Goal: Book appointment/travel/reservation

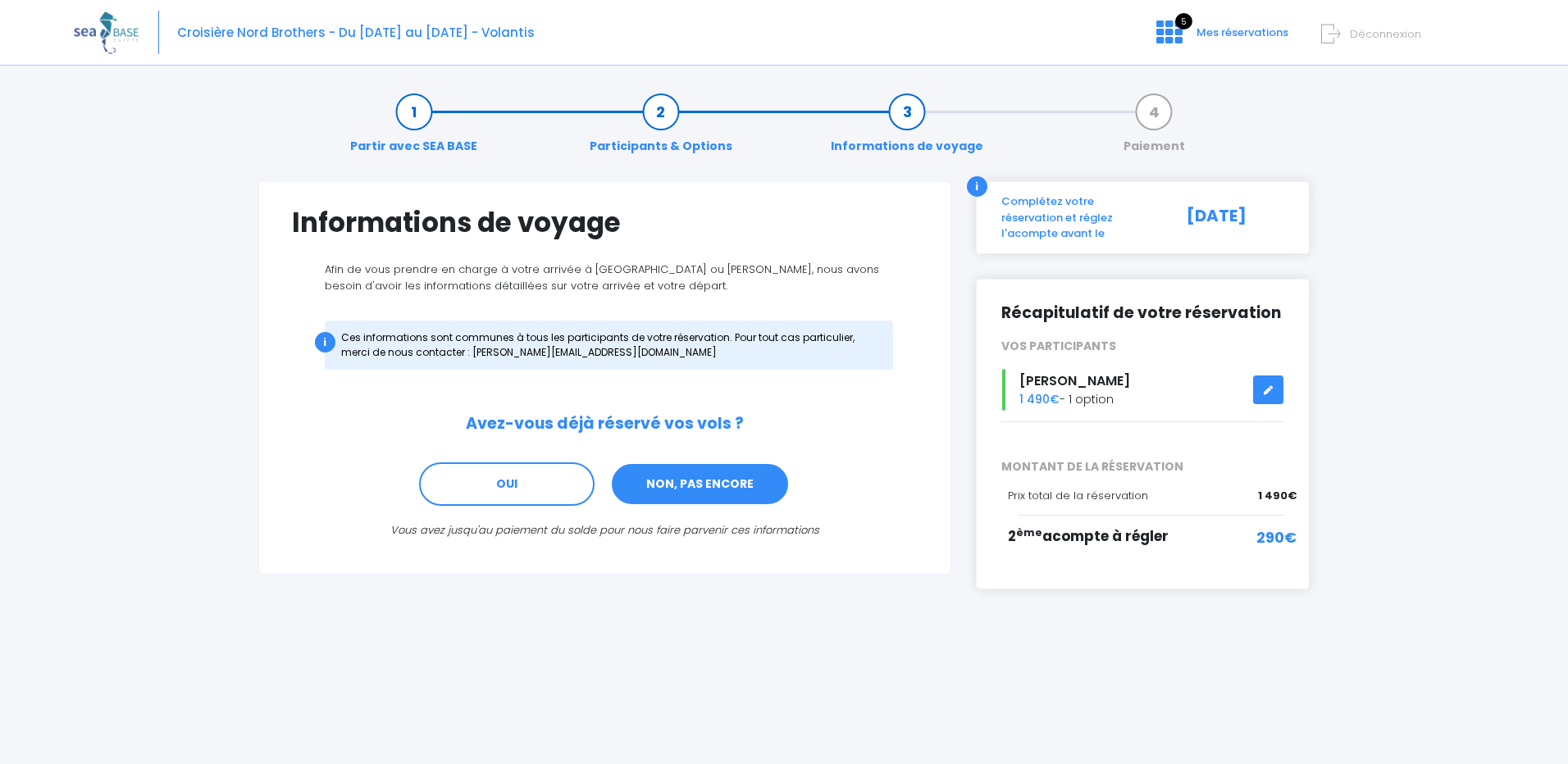
click at [696, 479] on link "NON, PAS ENCORE" at bounding box center [699, 484] width 180 height 44
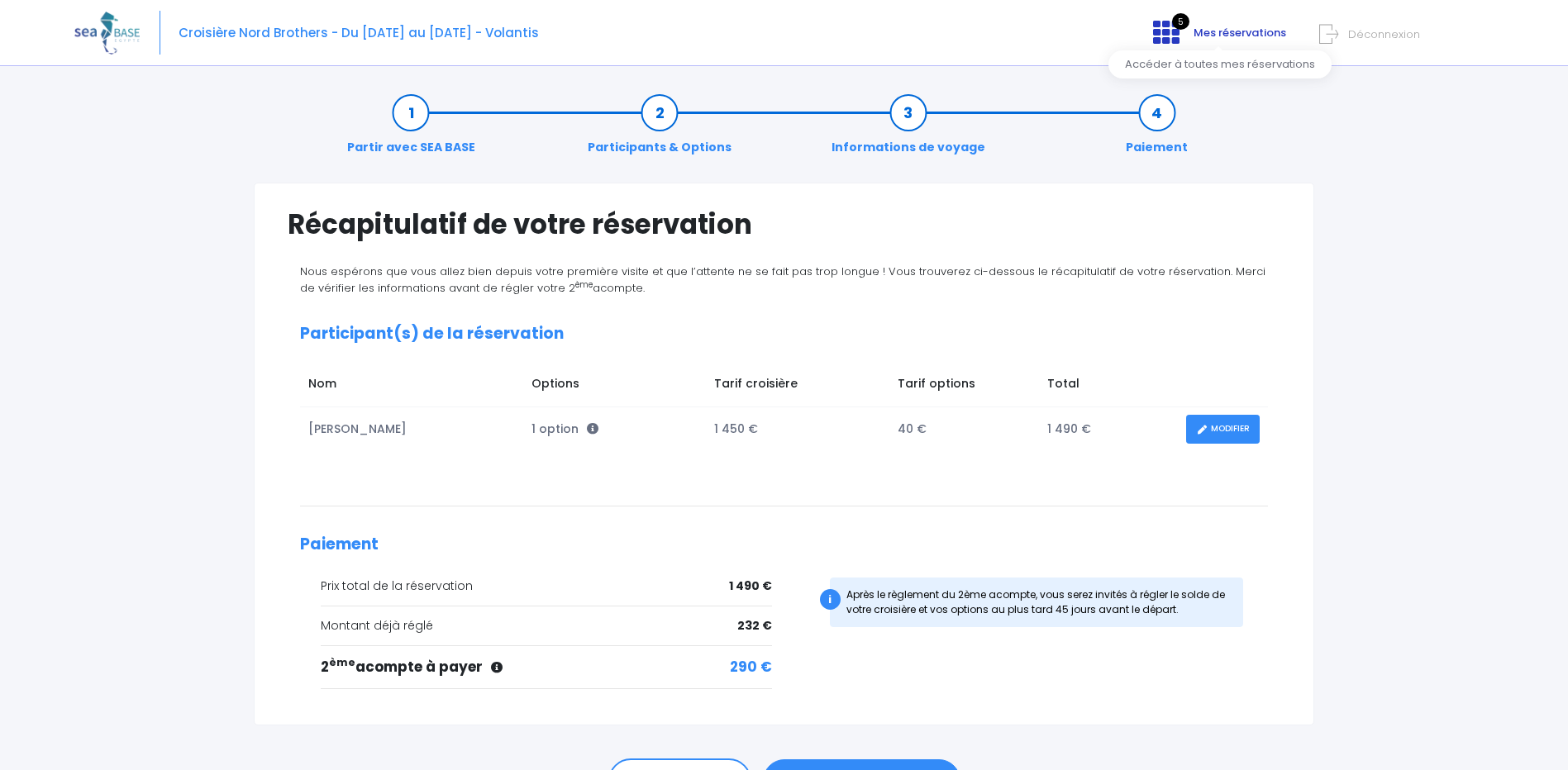
click at [1173, 39] on icon at bounding box center [1167, 32] width 27 height 27
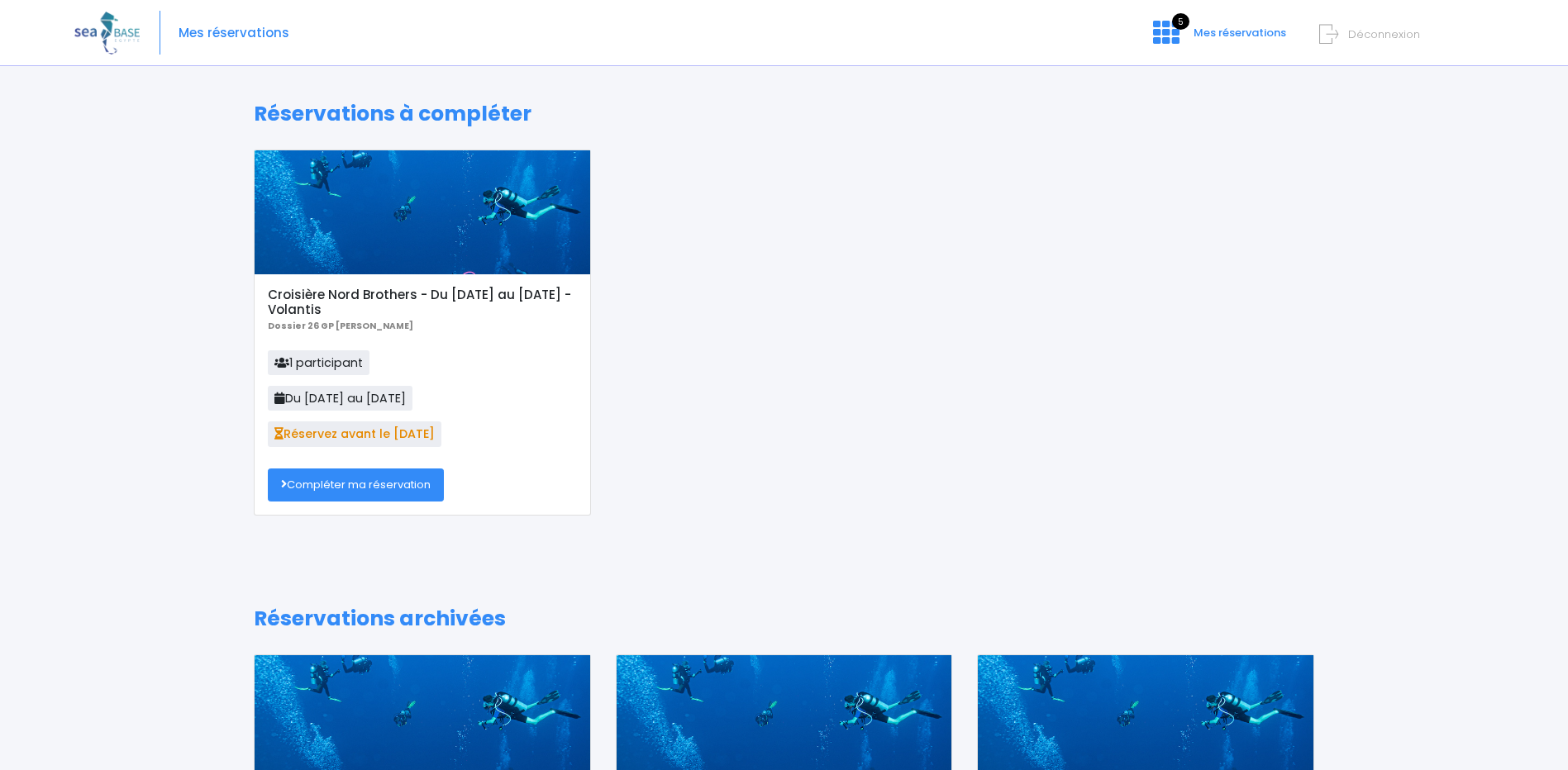
click at [371, 483] on link "Compléter ma réservation" at bounding box center [356, 485] width 176 height 33
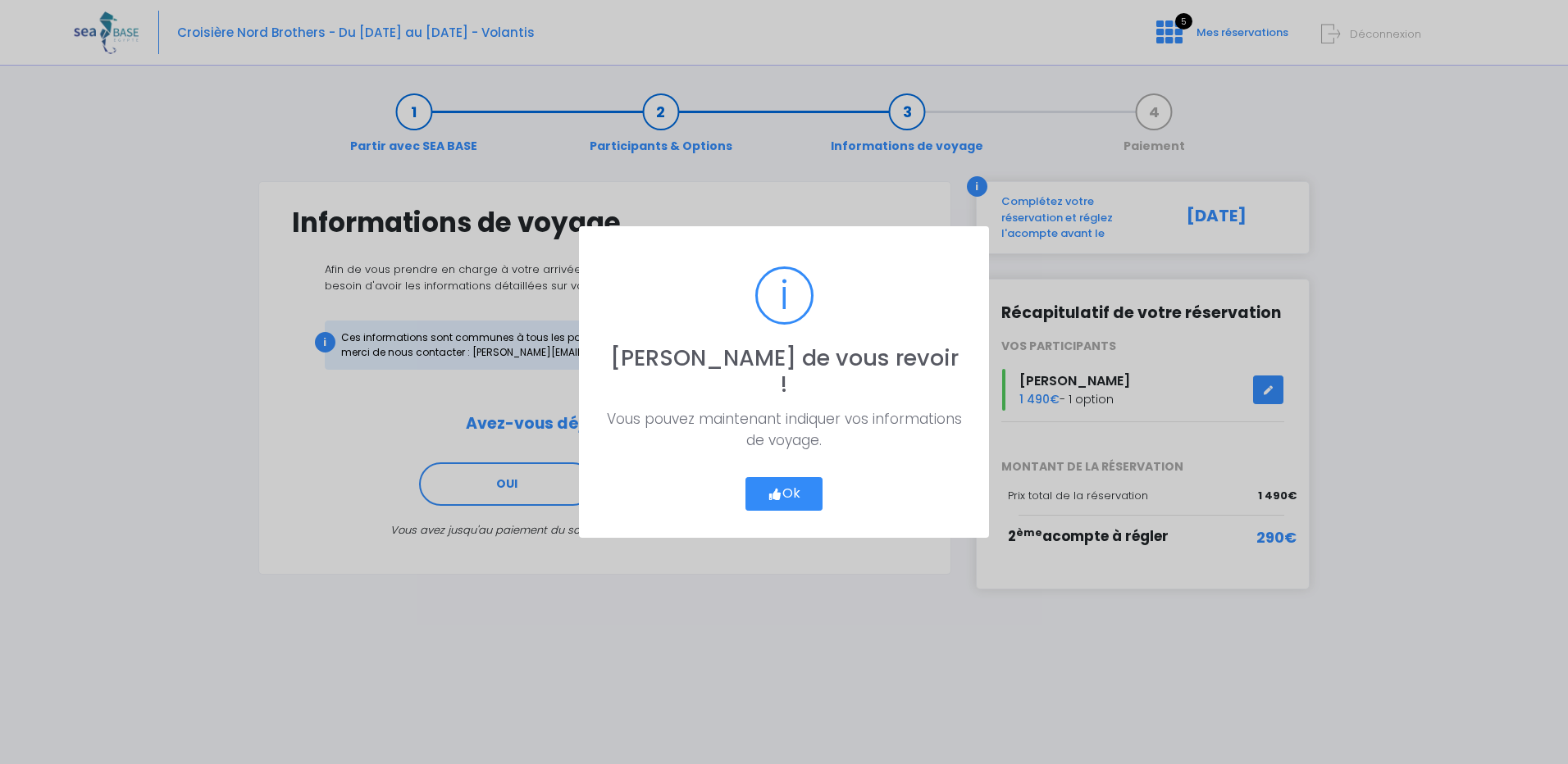
click at [768, 495] on icon "button" at bounding box center [774, 495] width 14 height 0
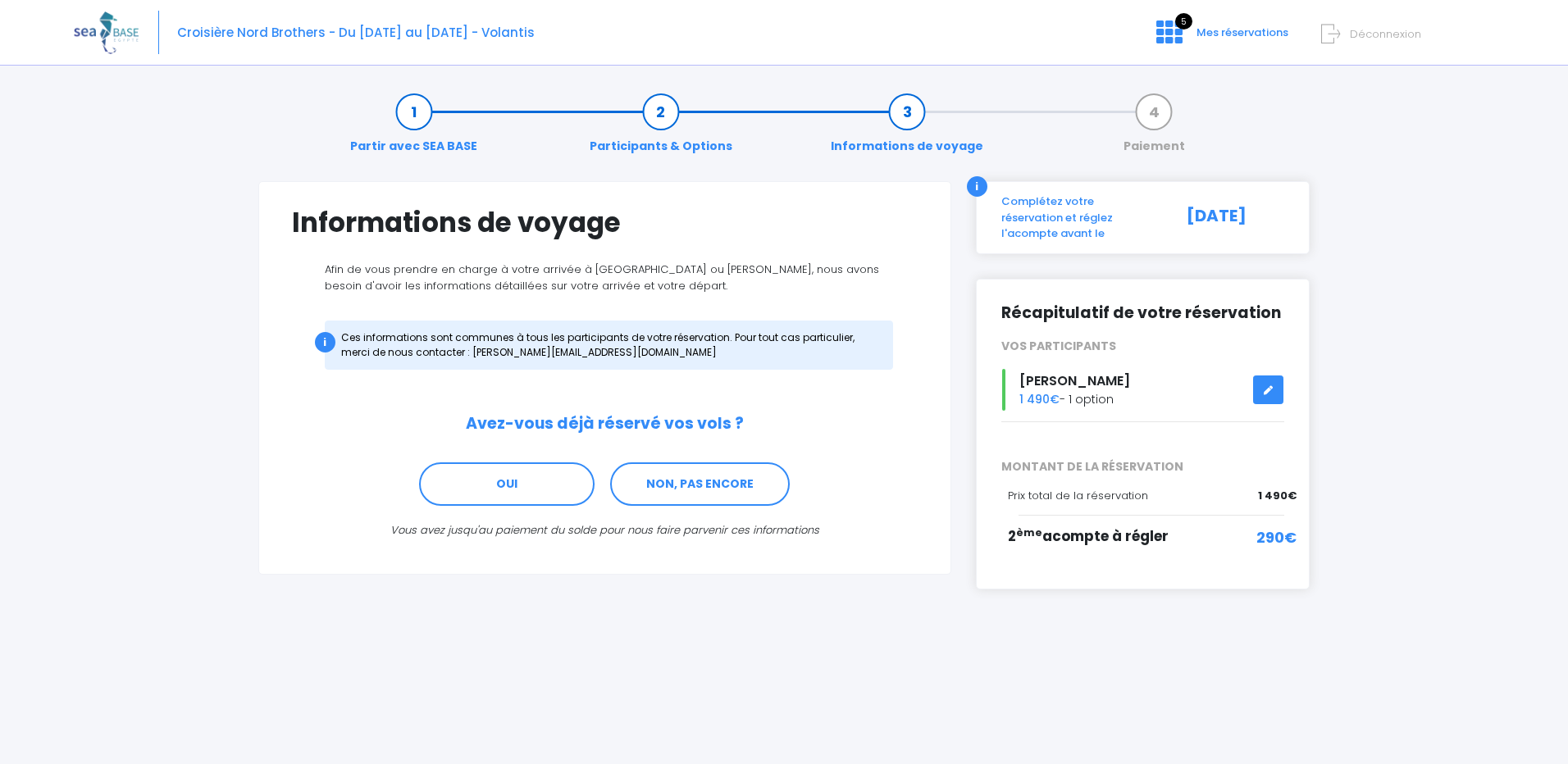
drag, startPoint x: 948, startPoint y: 622, endPoint x: 924, endPoint y: 619, distance: 24.2
click at [946, 622] on div "PRÉCÉDENT ÉTAPE SUIVANTE" at bounding box center [784, 617] width 1052 height 57
click at [664, 490] on link "NON, PAS ENCORE" at bounding box center [699, 484] width 180 height 44
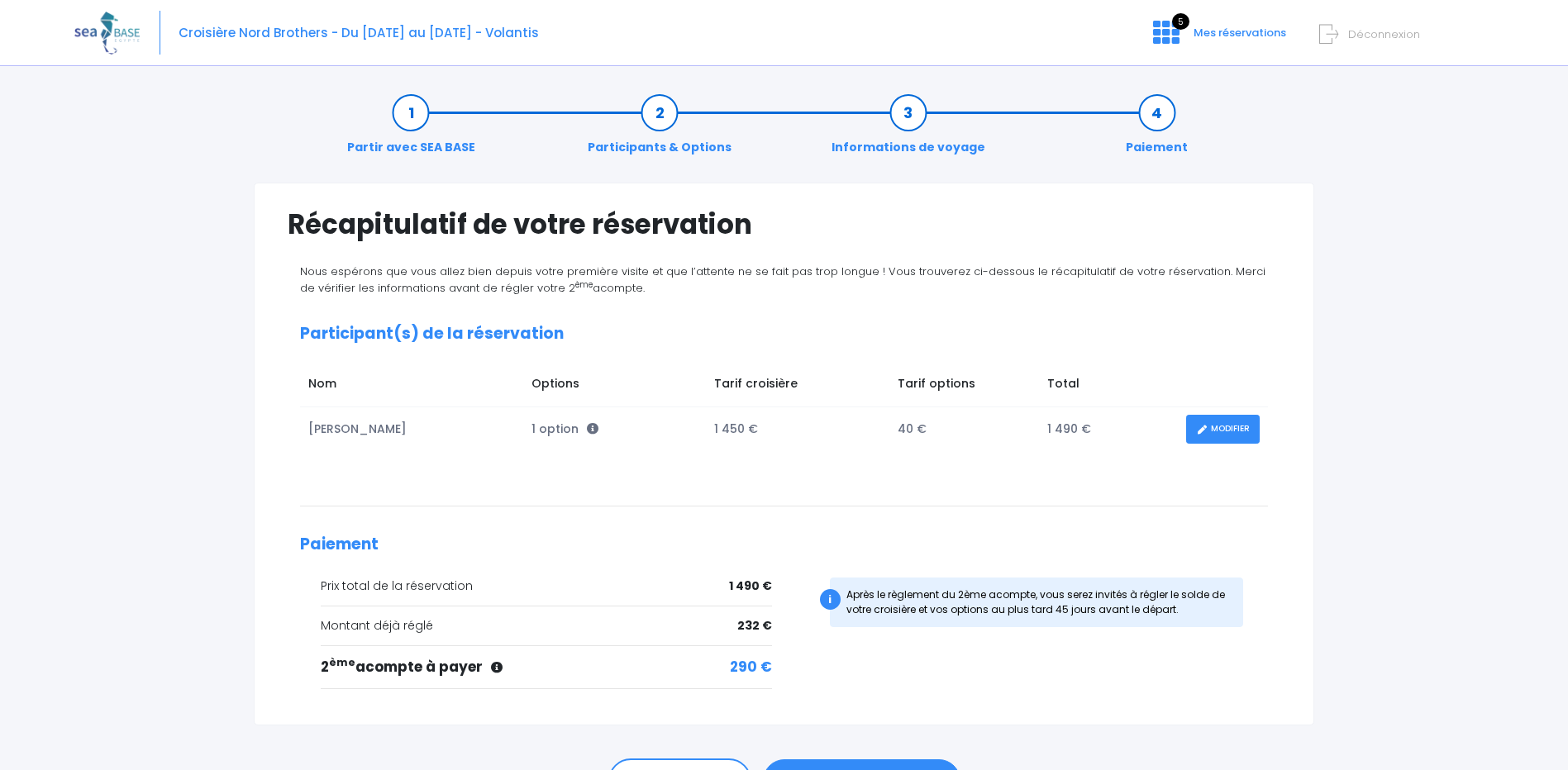
click at [601, 34] on div "Croisière Nord Brothers - Du 20/06/26 au 27/06/26 - Volantis 5 Mes réservations…" at bounding box center [772, 33] width 1394 height 66
click at [1374, 33] on span "Déconnexion" at bounding box center [1384, 34] width 72 height 15
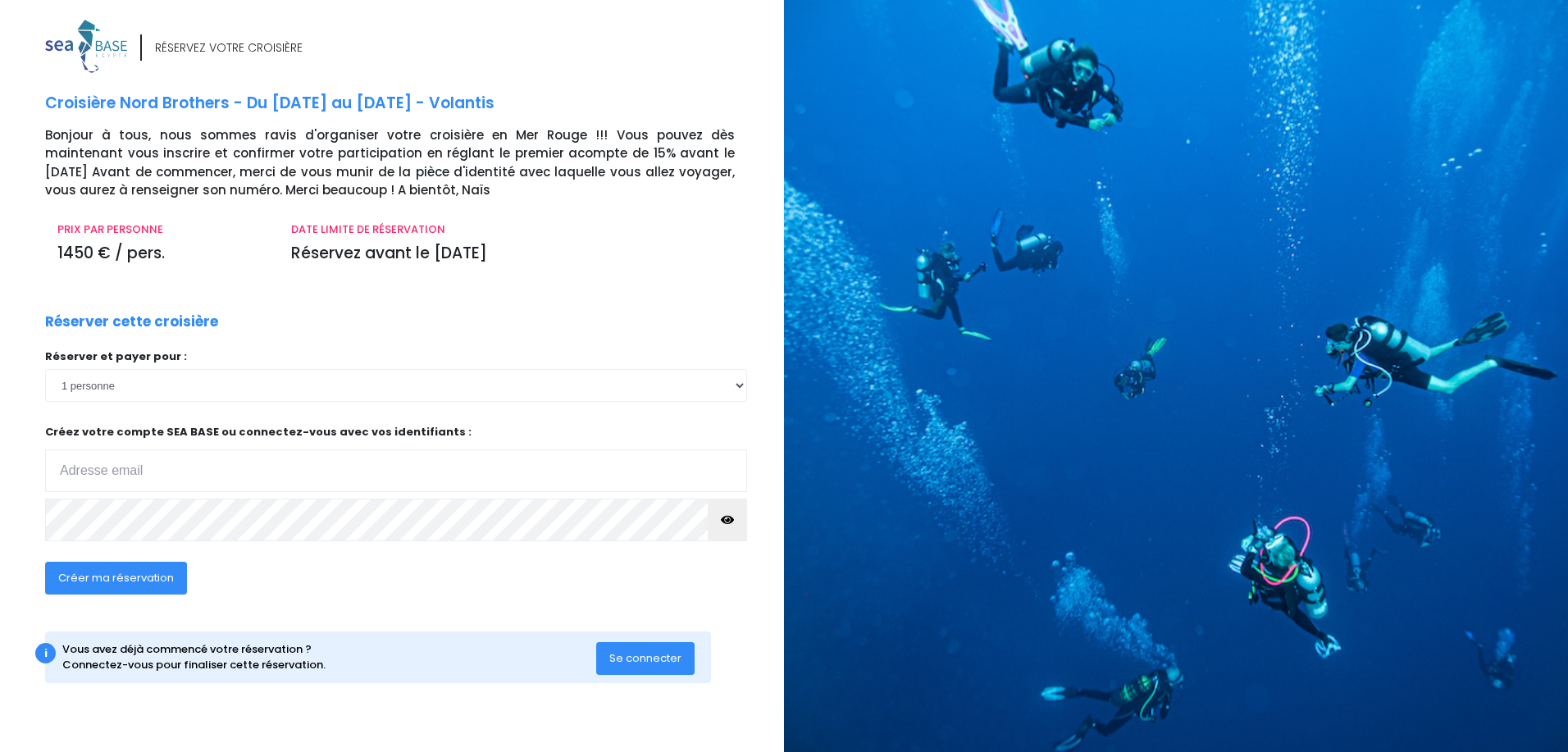
type input "terrassement06.henry@gmail.com"
click at [740, 384] on select "1 personne 2 personnes 3 personnes" at bounding box center [396, 385] width 702 height 32
click at [262, 319] on div "Réserver cette croisière Réserver et payer pour : 1 personne 2 personnes 3 pers…" at bounding box center [396, 463] width 726 height 304
click at [138, 581] on span "Créer ma réservation" at bounding box center [116, 577] width 116 height 15
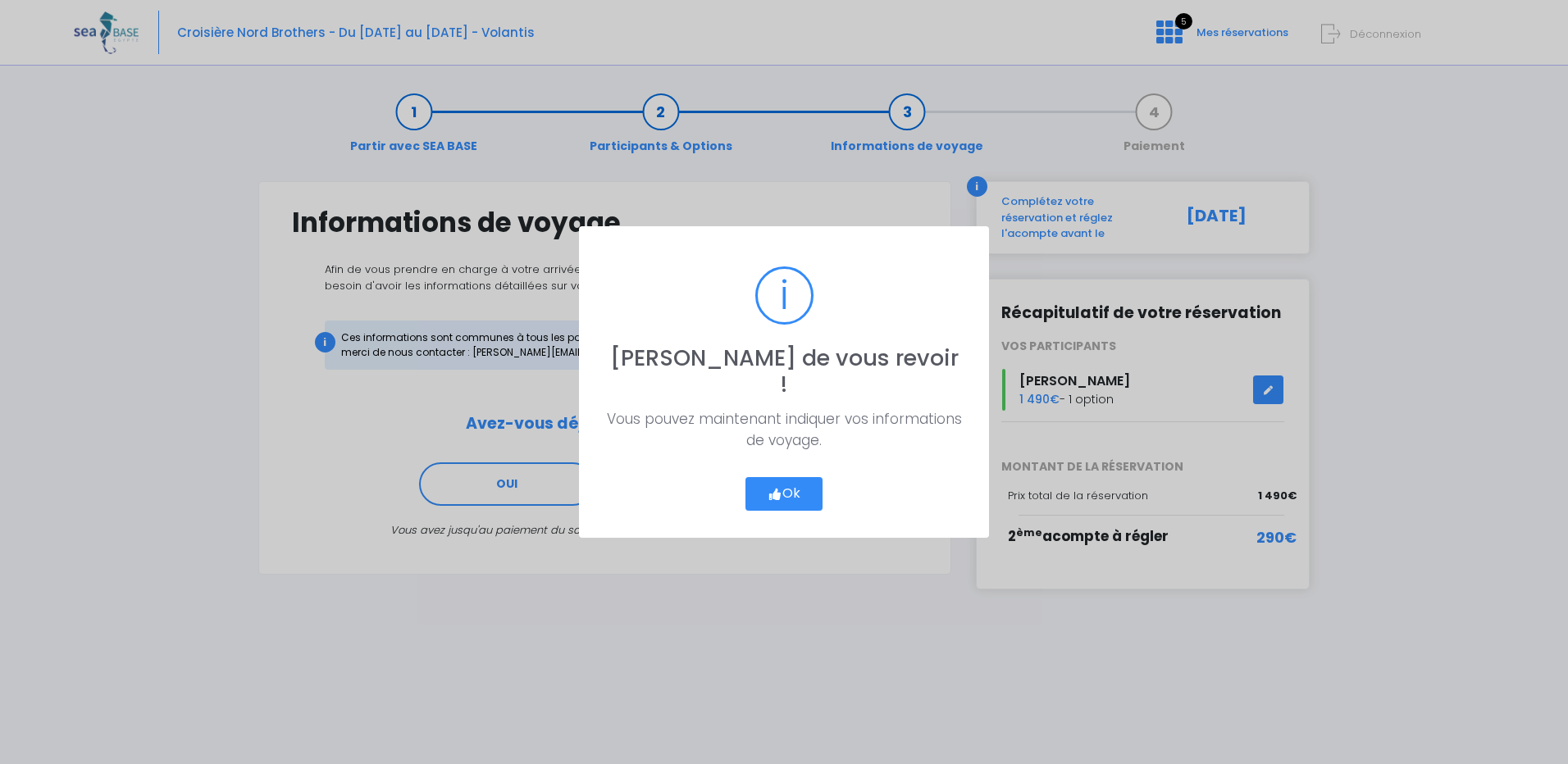
click at [784, 483] on button "Ok" at bounding box center [784, 495] width 77 height 34
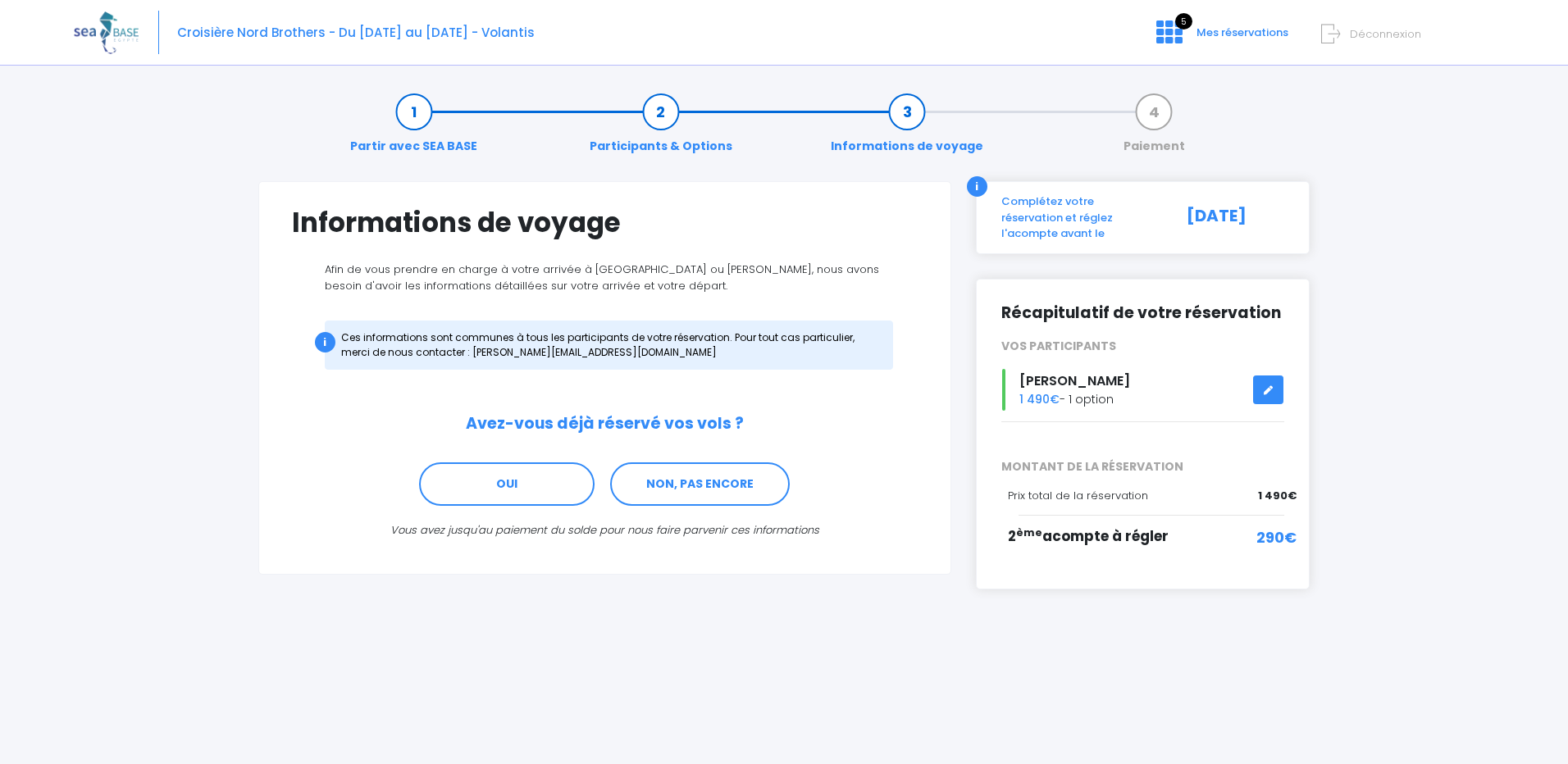
click at [1374, 31] on span "Déconnexion" at bounding box center [1386, 34] width 72 height 15
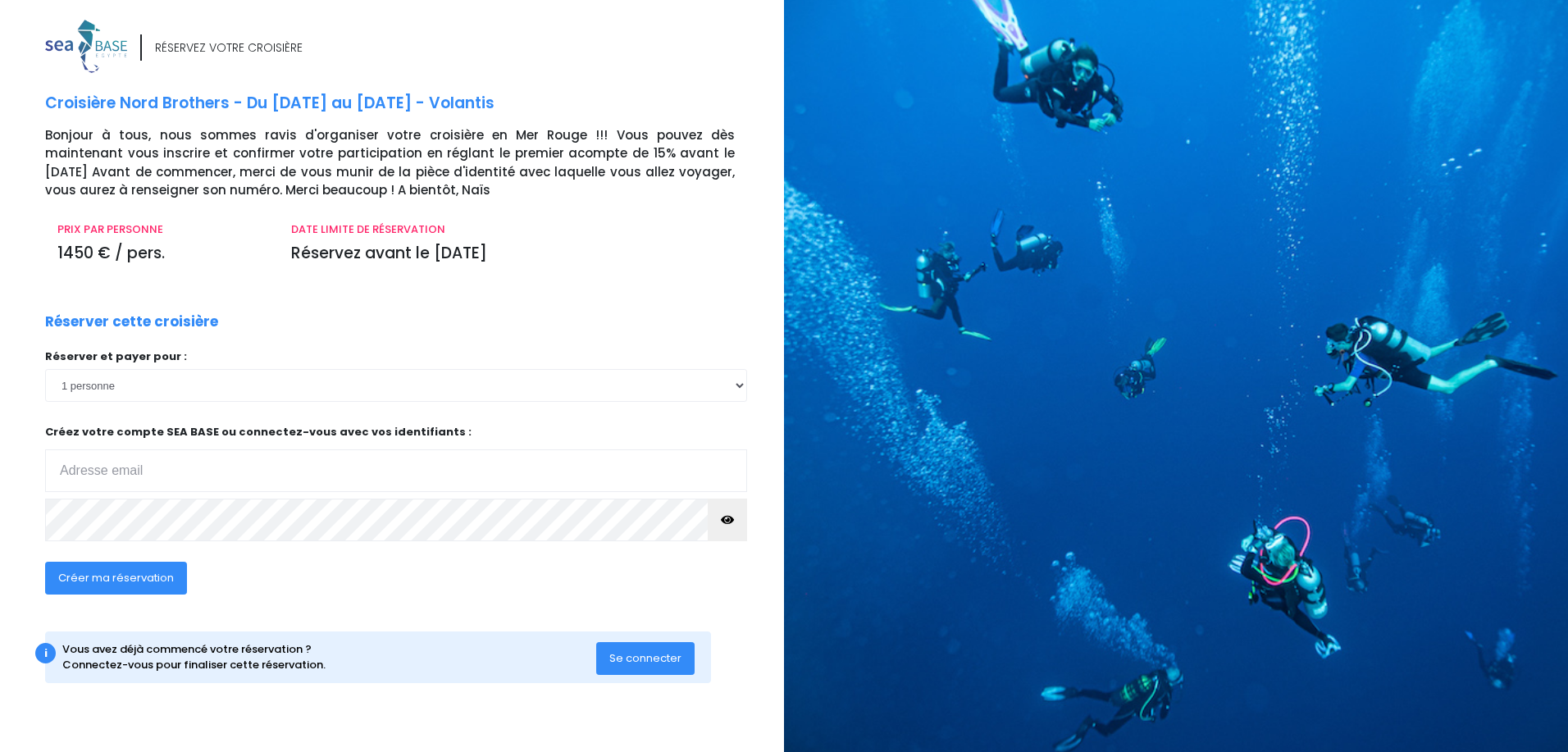
type input "[EMAIL_ADDRESS][DOMAIN_NAME]"
click at [733, 384] on select "1 personne 2 personnes 3 personnes" at bounding box center [396, 385] width 702 height 32
click at [45, 369] on select "1 personne 2 personnes 3 personnes" at bounding box center [396, 385] width 702 height 32
click at [146, 575] on span "Créer ma réservation" at bounding box center [116, 577] width 116 height 15
click at [740, 389] on select "1 personne 2 personnes 3 personnes" at bounding box center [396, 385] width 702 height 32
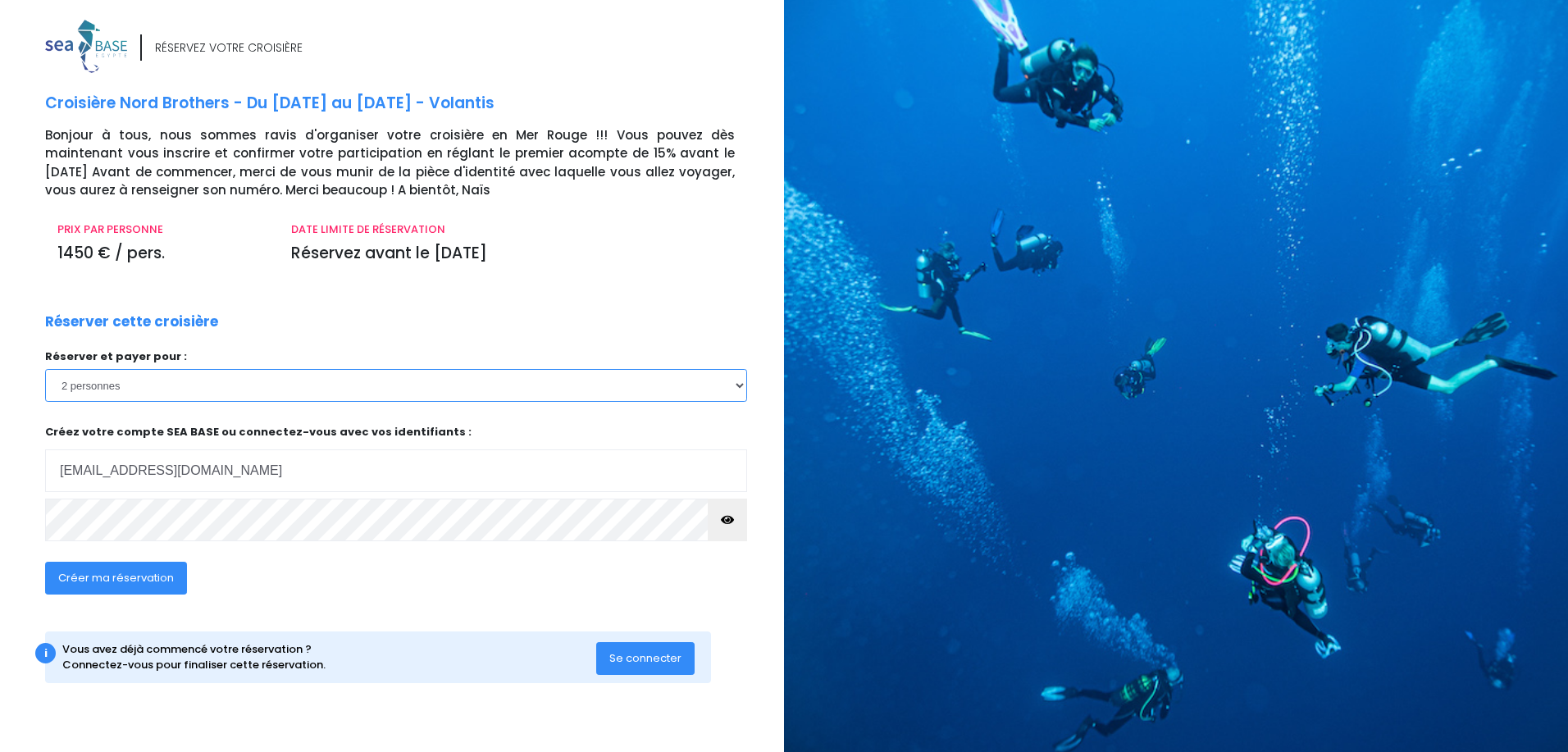
click at [740, 389] on select "1 personne 2 personnes 3 personnes" at bounding box center [396, 385] width 702 height 32
select select "1"
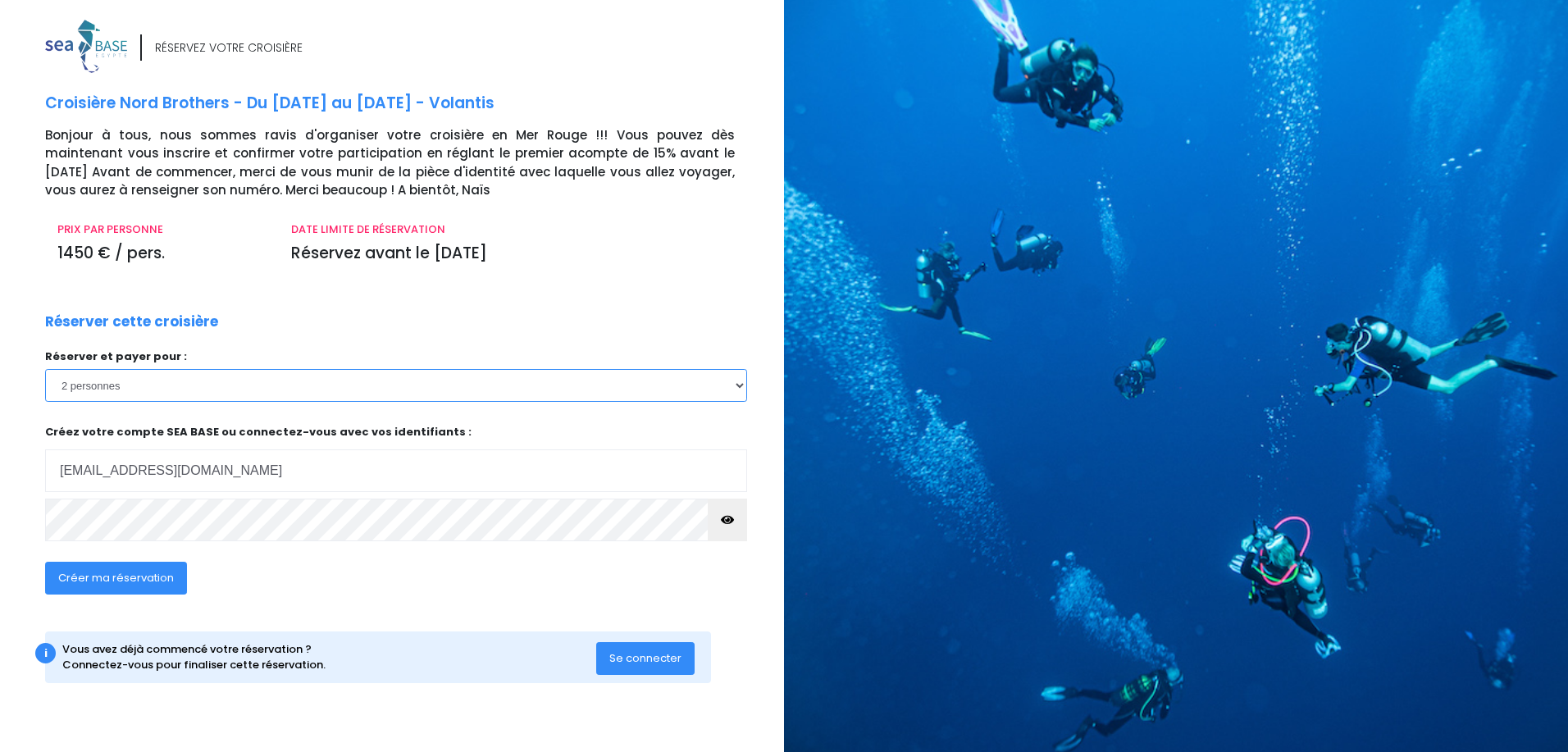
click at [45, 369] on select "1 personne 2 personnes 3 personnes" at bounding box center [396, 385] width 702 height 32
click at [388, 330] on div "Réserver cette croisière Réserver et payer pour : 1 personne 2 personnes 3 pers…" at bounding box center [396, 463] width 726 height 304
click at [284, 295] on div "RÉSERVEZ VOTRE CROISIÈRE Croisière Nord Brothers - Du [DATE] au [DATE] - Volant…" at bounding box center [408, 367] width 751 height 696
drag, startPoint x: 78, startPoint y: 610, endPoint x: 484, endPoint y: 599, distance: 406.1
click at [484, 599] on div "Créer ma réservation" at bounding box center [325, 583] width 585 height 63
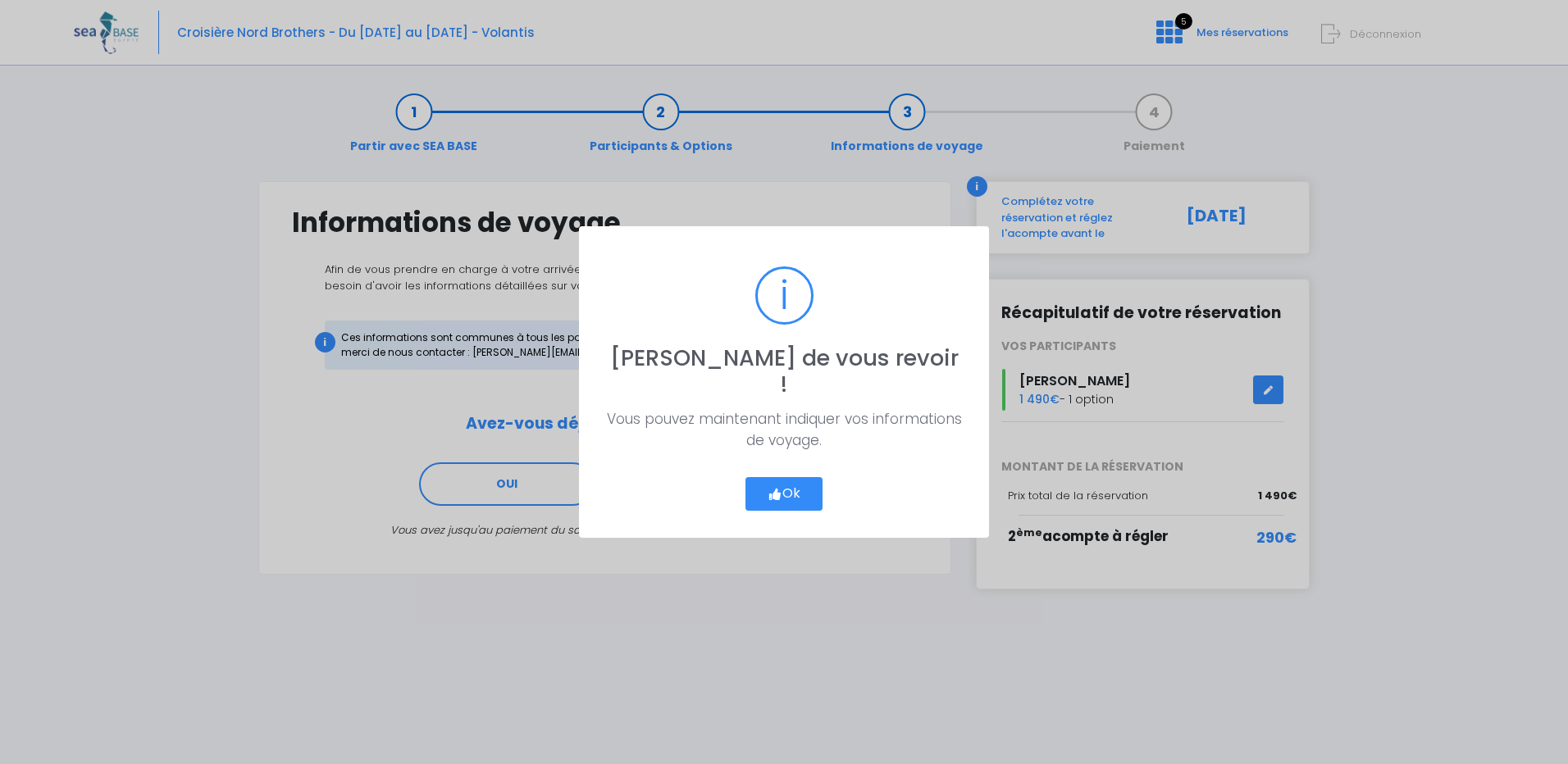
click at [787, 483] on button "Ok" at bounding box center [784, 495] width 77 height 34
click at [794, 478] on button "Ok" at bounding box center [784, 495] width 77 height 34
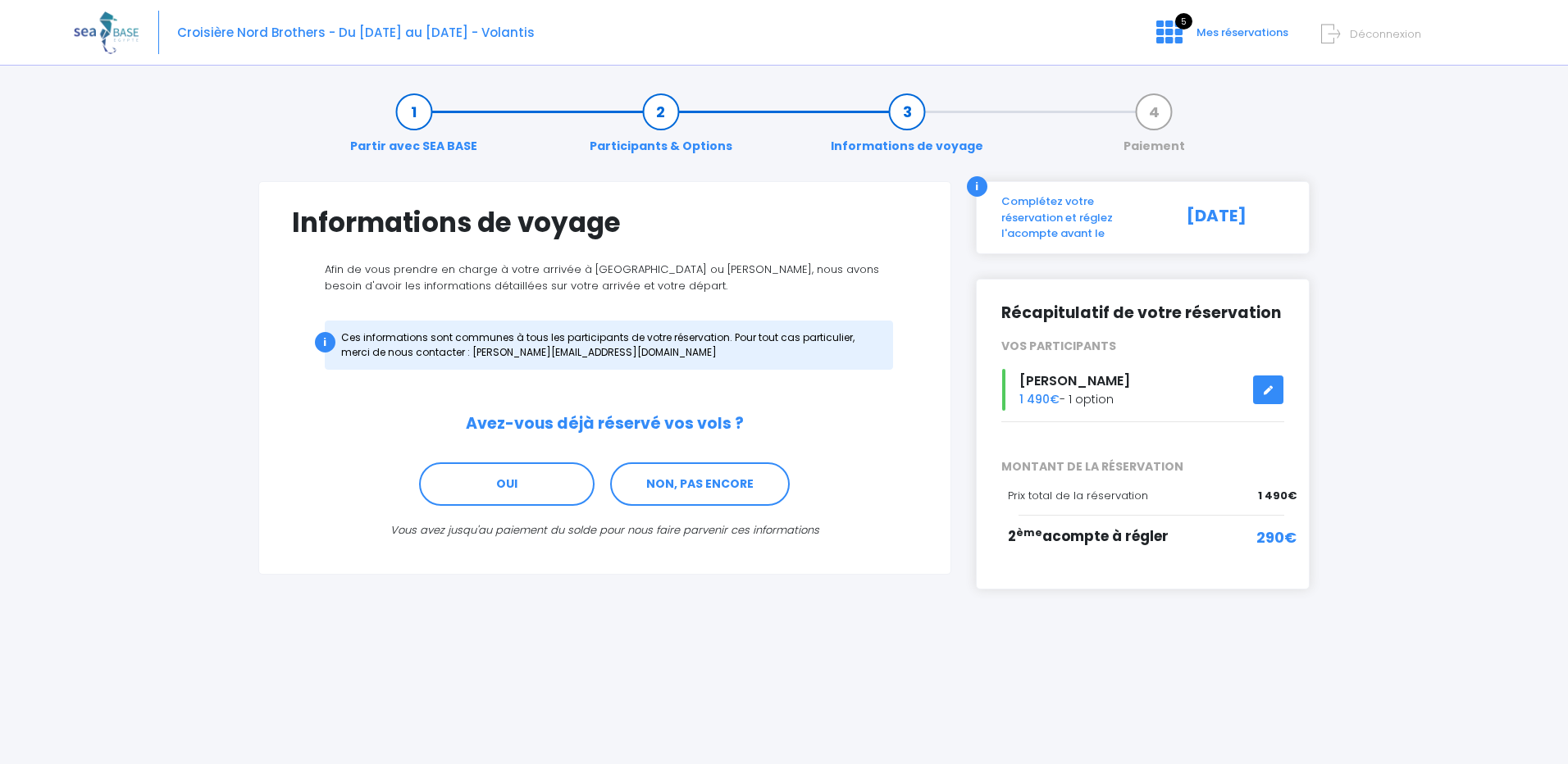
click at [1364, 33] on span "Déconnexion" at bounding box center [1386, 34] width 72 height 15
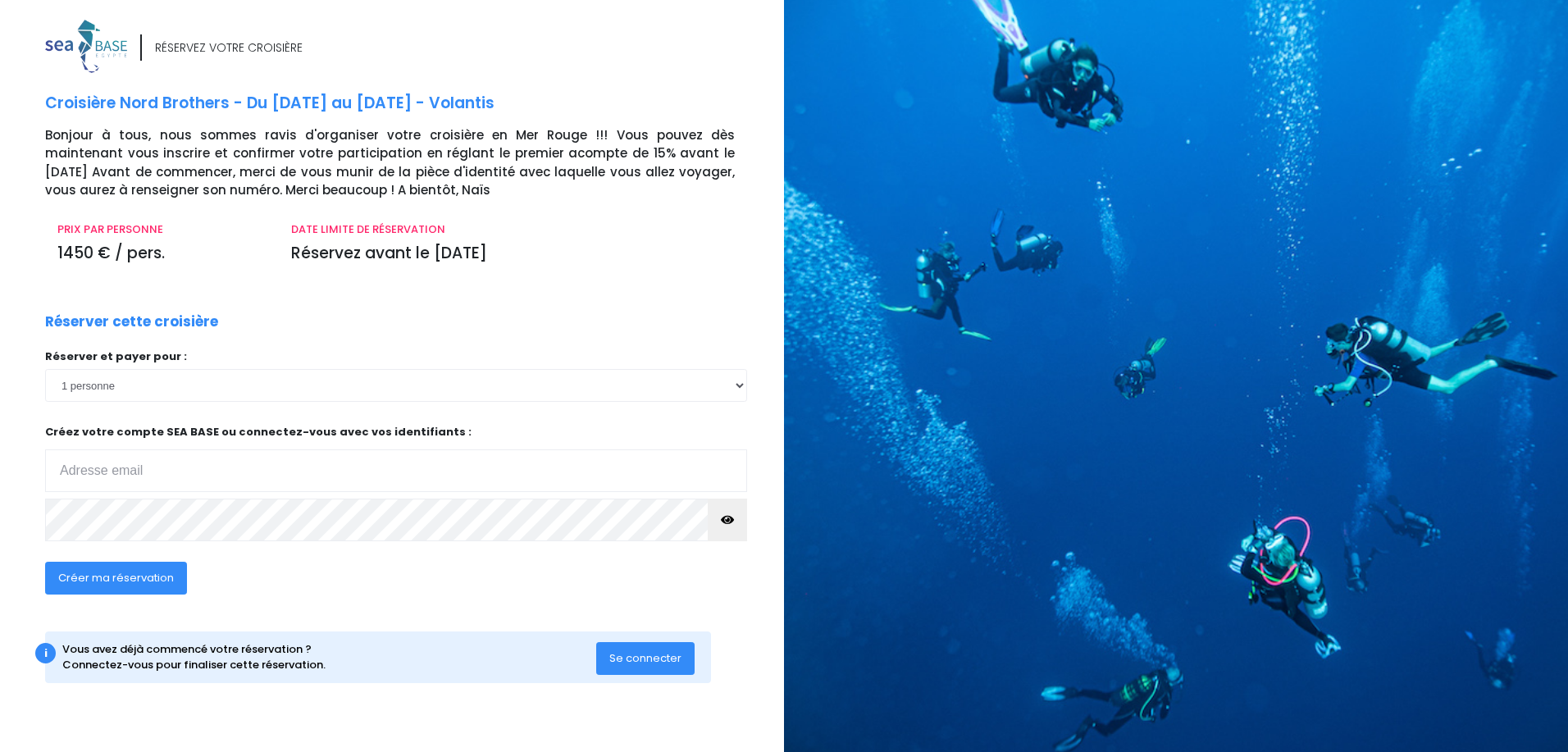
type input "[EMAIL_ADDRESS][DOMAIN_NAME]"
drag, startPoint x: 364, startPoint y: 452, endPoint x: 174, endPoint y: 460, distance: 190.2
click at [174, 460] on input "[EMAIL_ADDRESS][DOMAIN_NAME]" at bounding box center [396, 471] width 702 height 43
click at [383, 486] on input "[EMAIL_ADDRESS][DOMAIN_NAME]" at bounding box center [396, 471] width 702 height 43
click at [422, 616] on div "RÉSERVEZ VOTRE CROISIÈRE Croisière Nord Brothers - Du [DATE] au [DATE] - Volant…" at bounding box center [408, 367] width 751 height 696
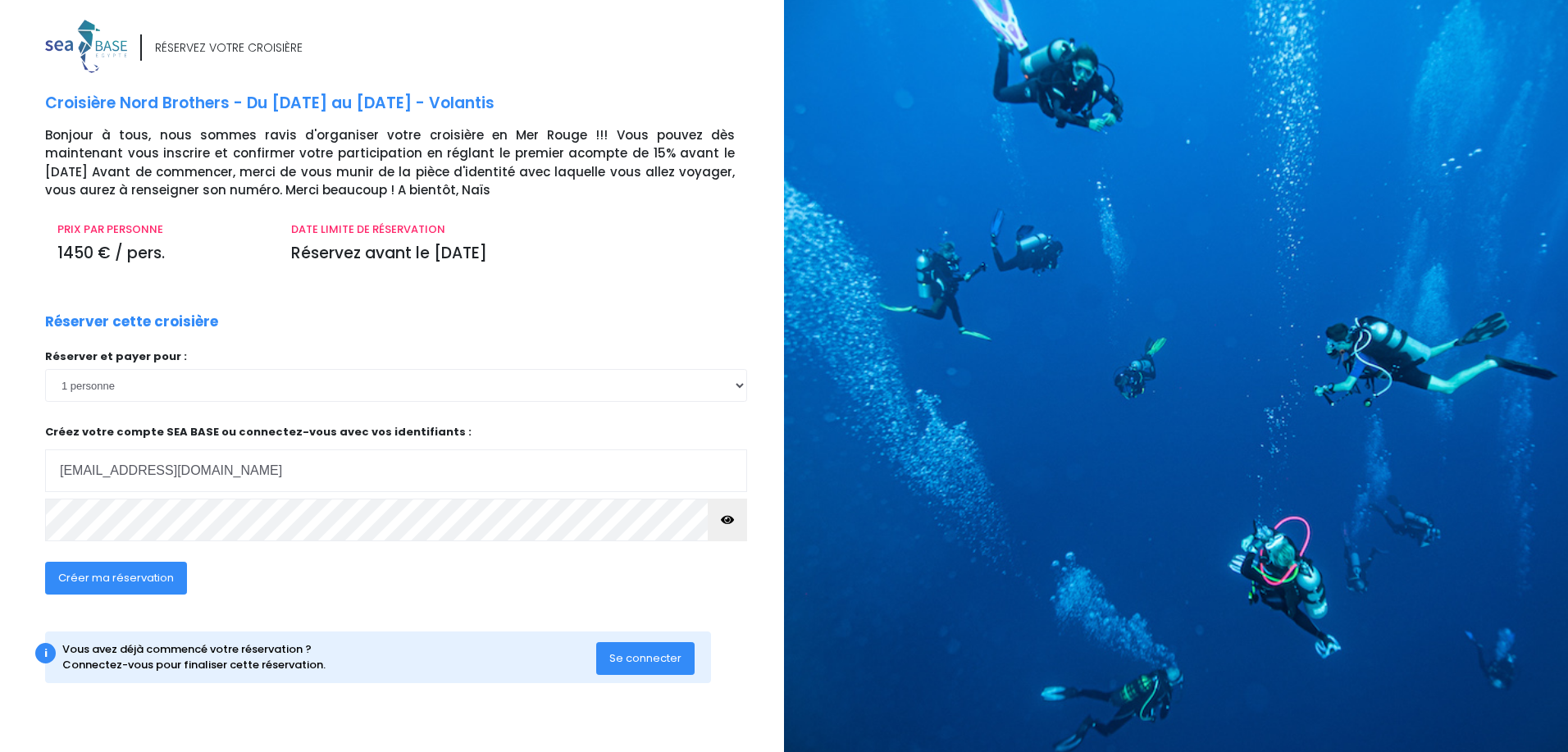
click at [733, 520] on icon "button" at bounding box center [726, 520] width 13 height 0
click at [732, 520] on icon "button" at bounding box center [726, 520] width 13 height 0
